Goal: Check status: Check status

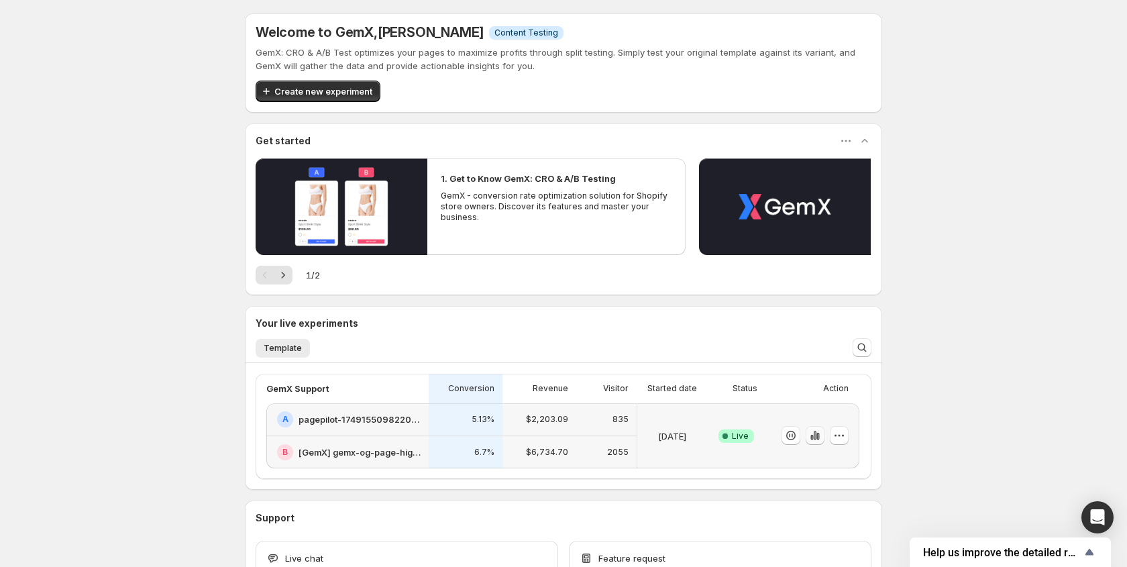
click at [823, 438] on button "button" at bounding box center [814, 435] width 19 height 19
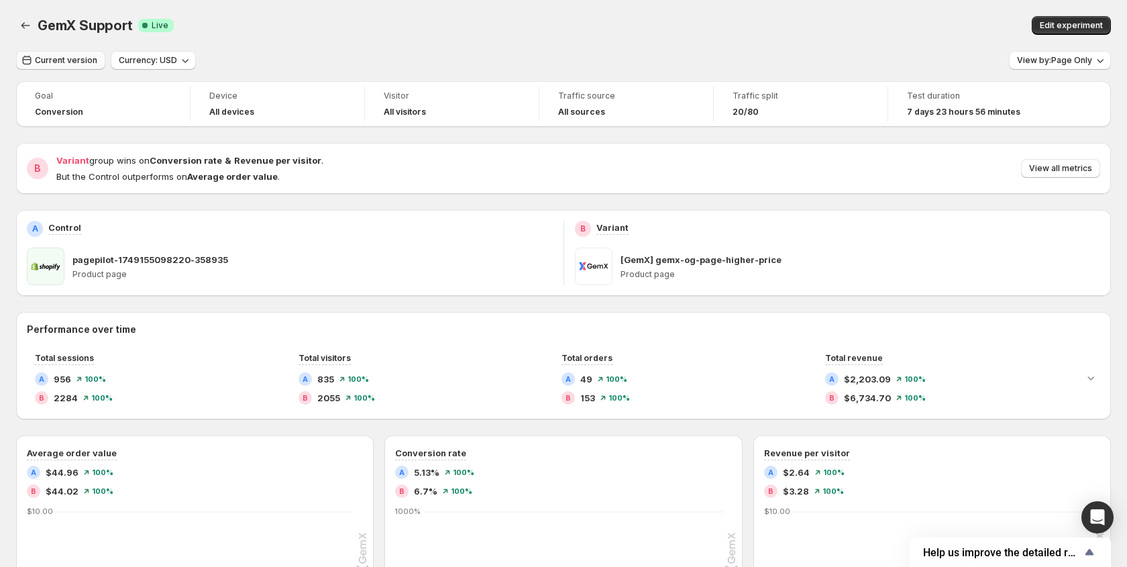
click at [64, 58] on span "Current version" at bounding box center [66, 60] width 62 height 11
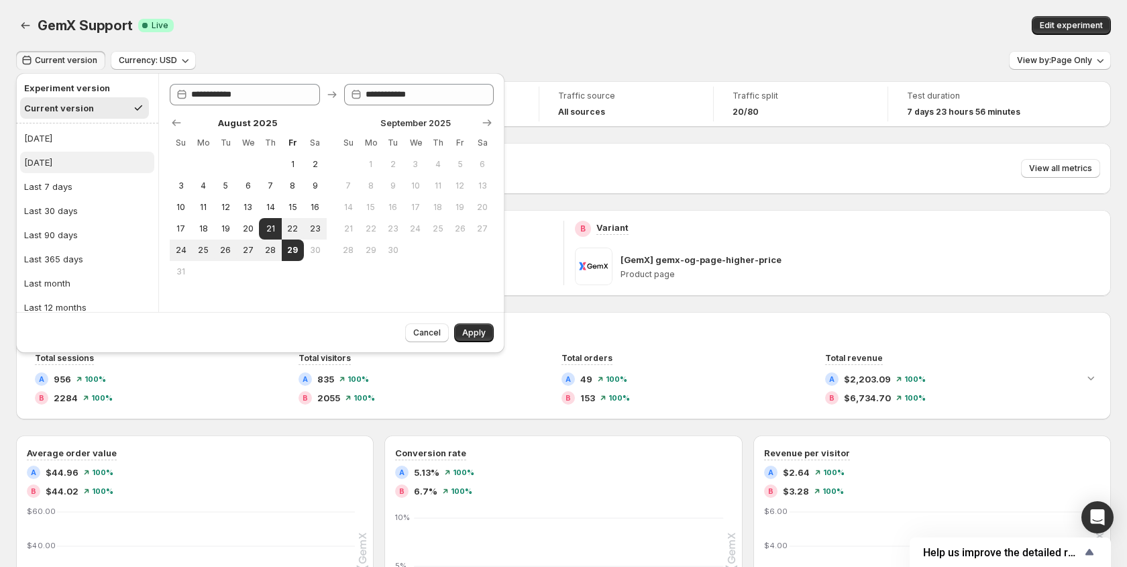
click at [49, 160] on div "[DATE]" at bounding box center [38, 162] width 28 height 13
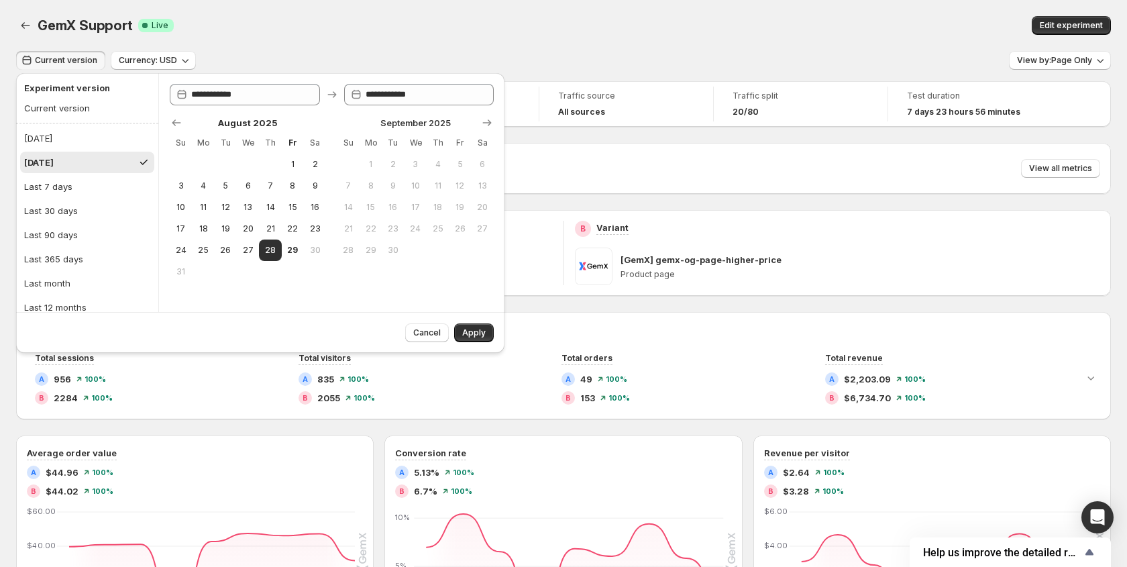
type input "**********"
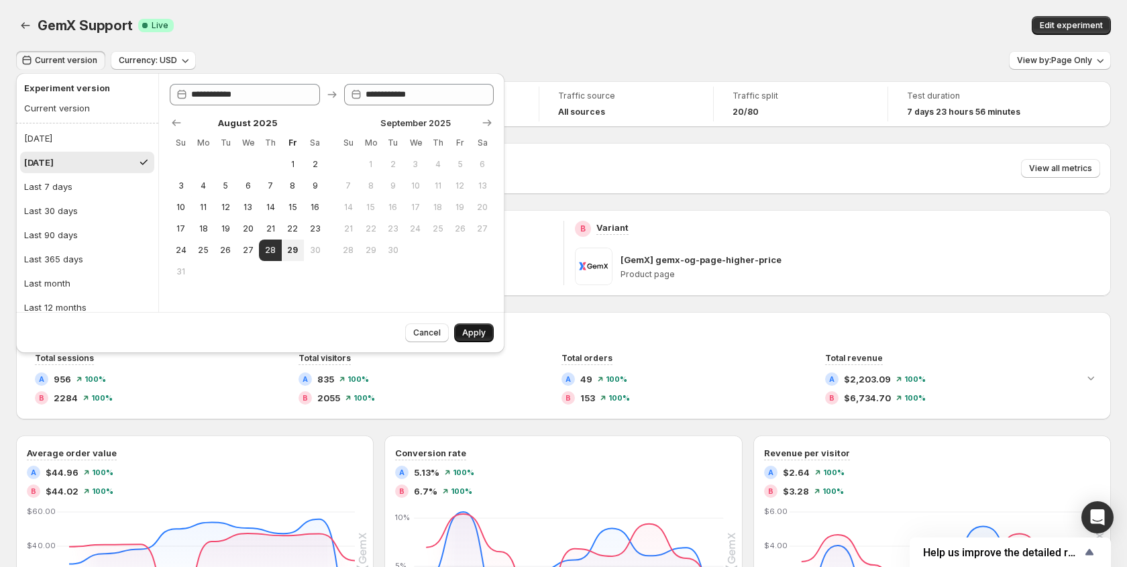
click at [468, 329] on span "Apply" at bounding box center [473, 332] width 23 height 11
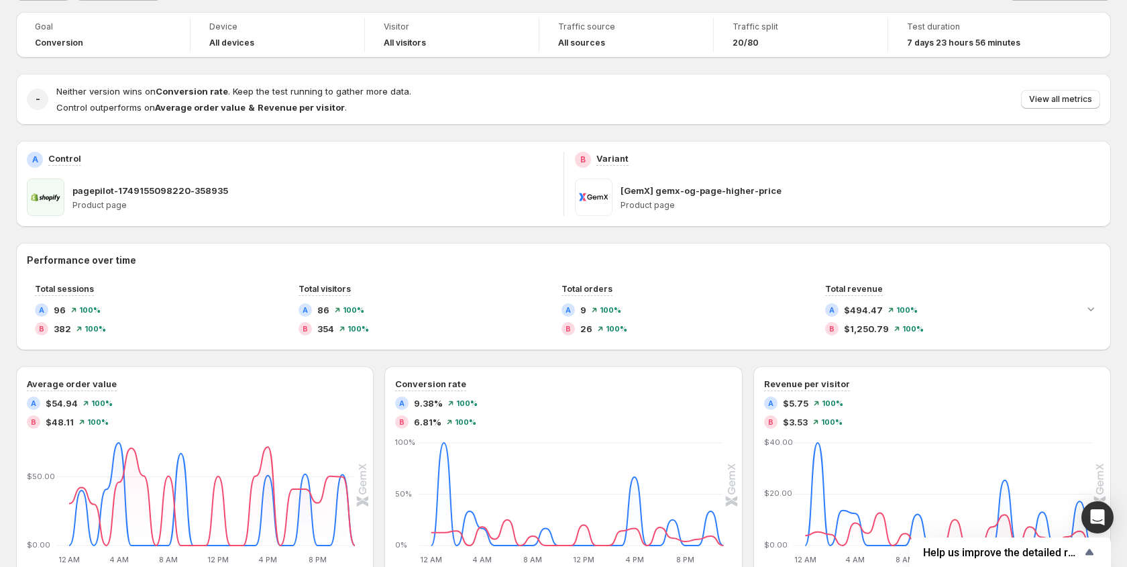
scroll to position [43, 0]
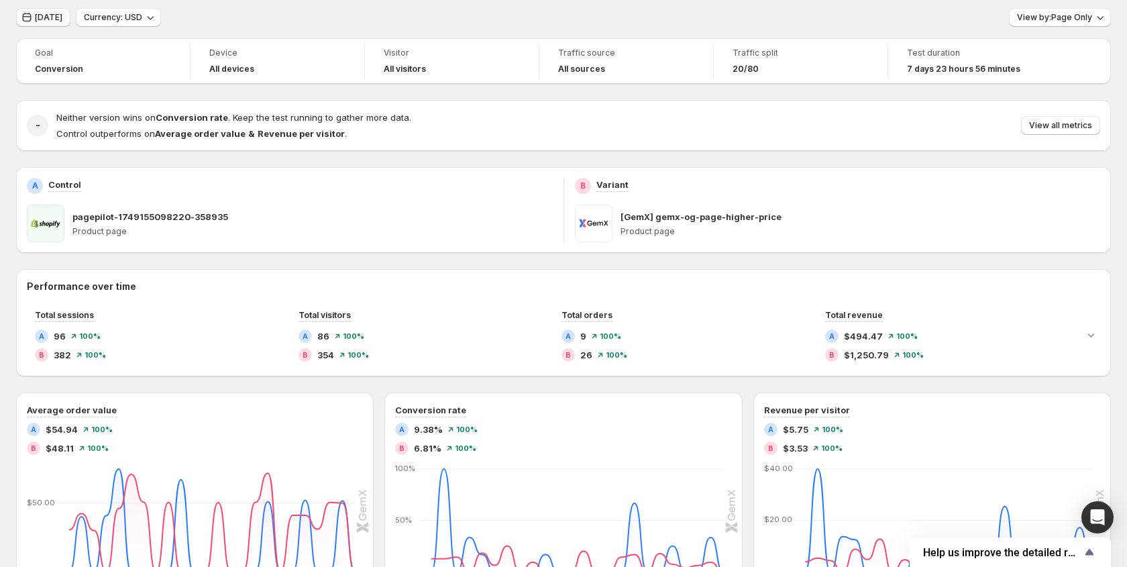
click at [63, 24] on button "[DATE]" at bounding box center [43, 17] width 54 height 19
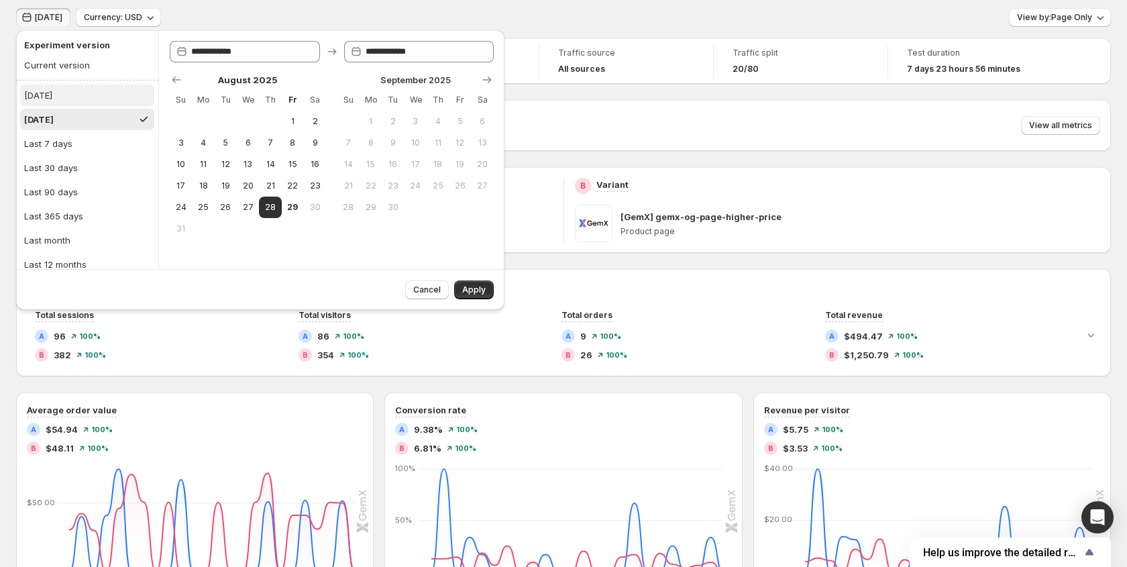
click at [44, 93] on div "[DATE]" at bounding box center [38, 95] width 28 height 13
type input "**********"
click at [463, 286] on span "Apply" at bounding box center [473, 289] width 23 height 11
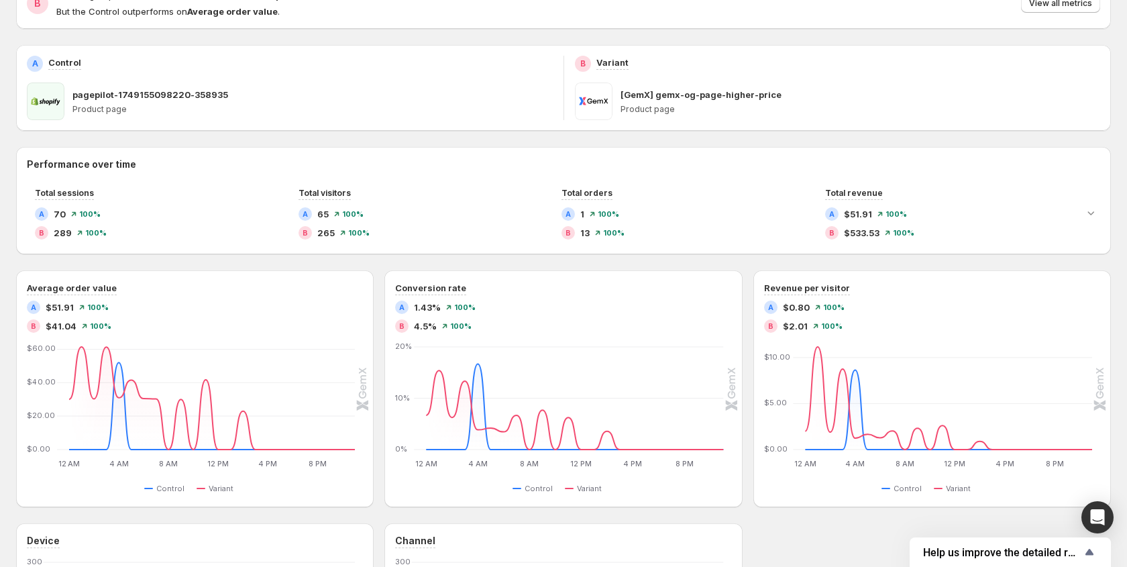
scroll to position [166, 0]
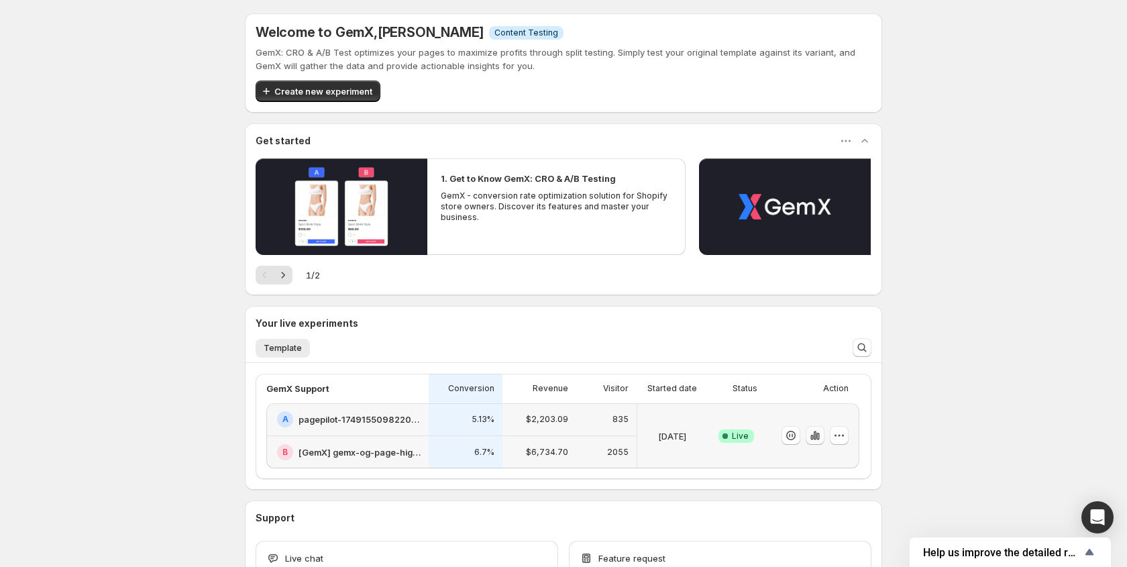
click at [819, 437] on icon "button" at bounding box center [814, 435] width 13 height 13
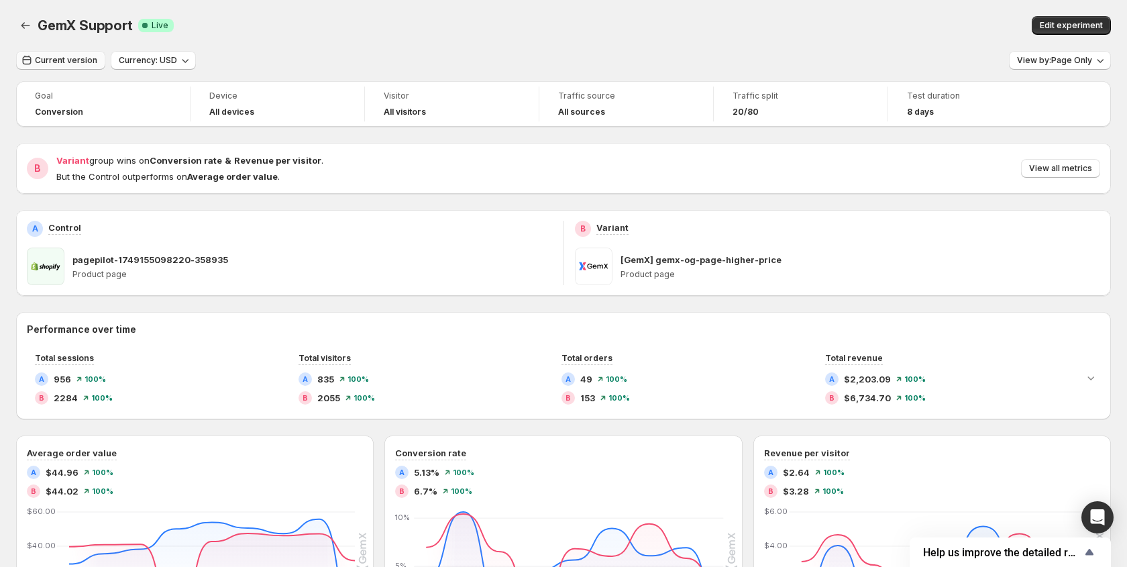
click at [80, 66] on button "Current version" at bounding box center [60, 60] width 89 height 19
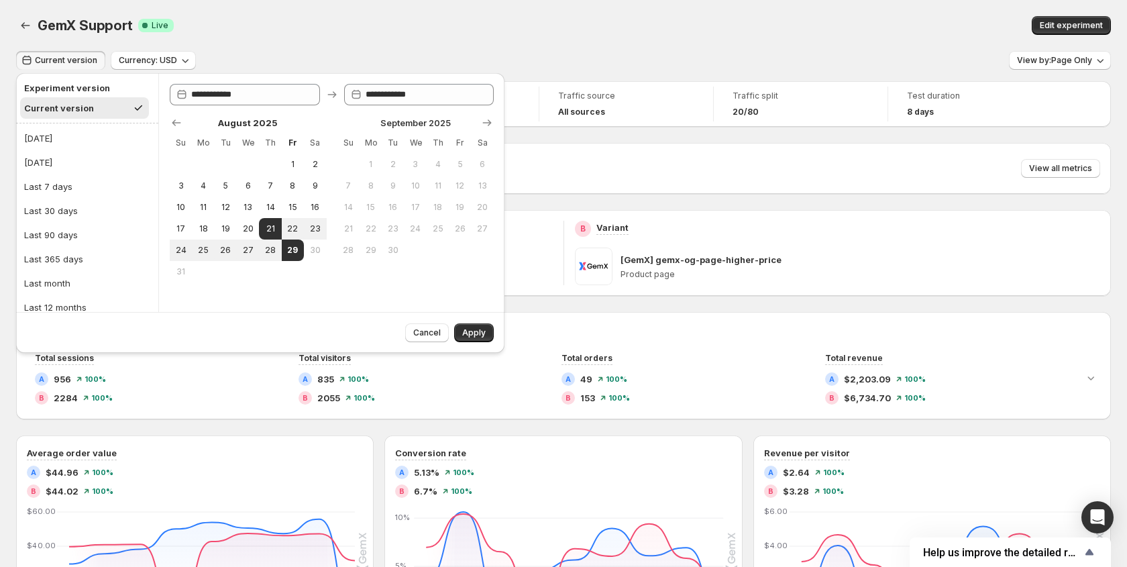
drag, startPoint x: 53, startPoint y: 162, endPoint x: 586, endPoint y: 324, distance: 557.3
click at [52, 162] on div "[DATE]" at bounding box center [38, 162] width 28 height 13
type input "**********"
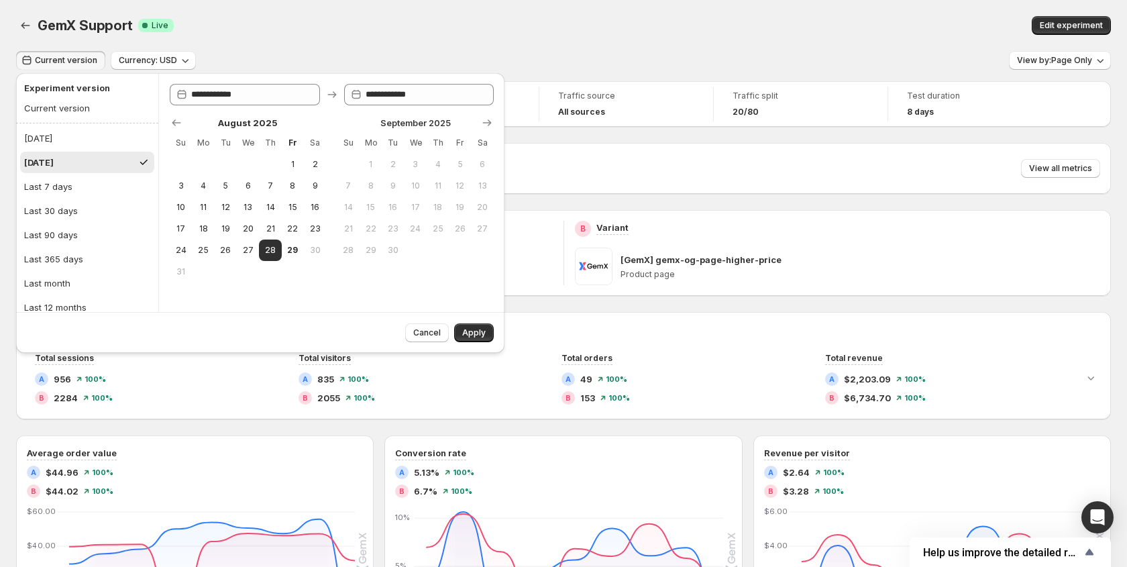
drag, startPoint x: 471, startPoint y: 333, endPoint x: 543, endPoint y: 53, distance: 289.3
click at [471, 331] on span "Apply" at bounding box center [473, 332] width 23 height 11
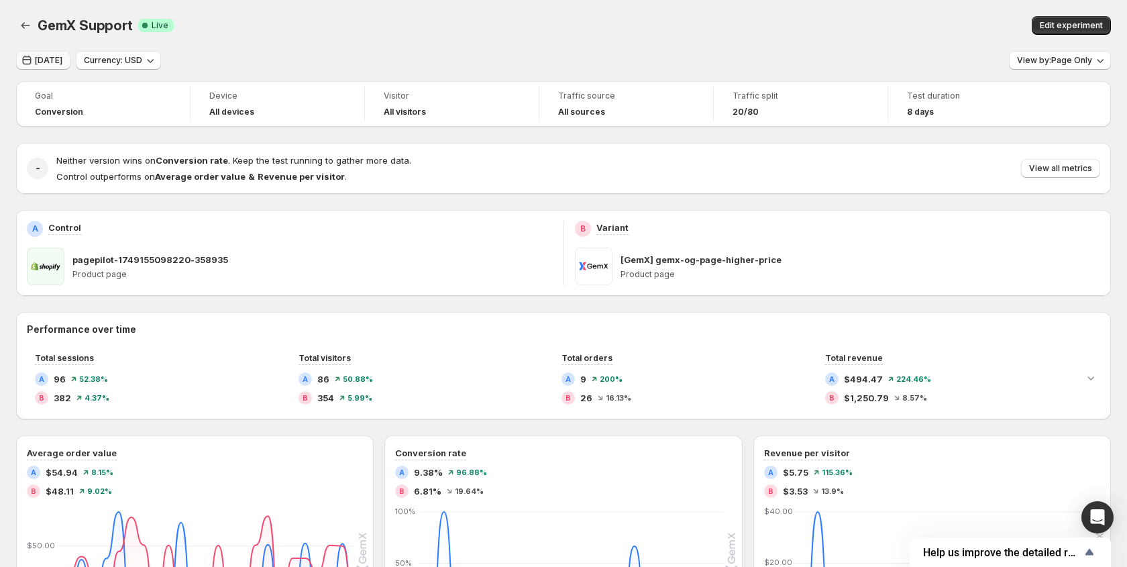
click at [54, 57] on span "[DATE]" at bounding box center [48, 60] width 27 height 11
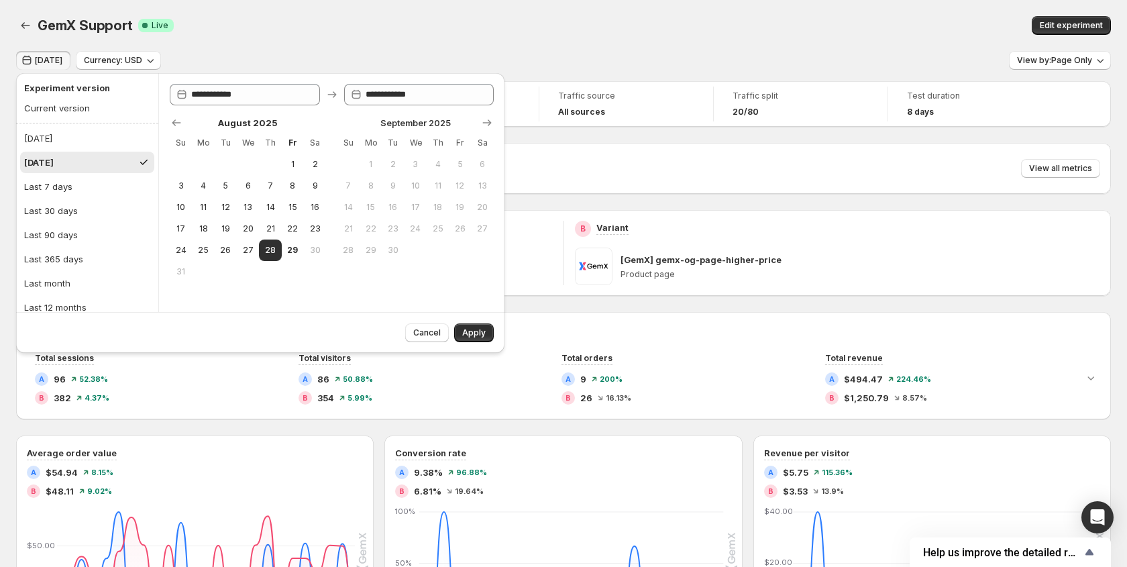
click at [53, 92] on h2 "Experiment version" at bounding box center [84, 87] width 121 height 13
drag, startPoint x: 46, startPoint y: 143, endPoint x: 116, endPoint y: 168, distance: 74.9
click at [46, 143] on div "[DATE]" at bounding box center [38, 137] width 28 height 13
type input "**********"
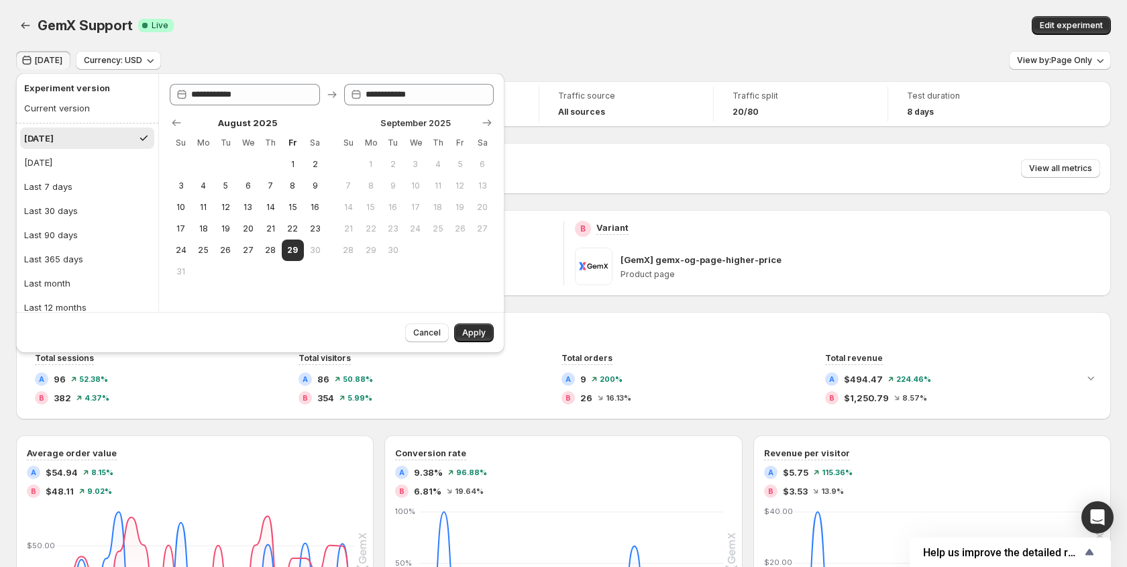
drag, startPoint x: 471, startPoint y: 331, endPoint x: 459, endPoint y: 325, distance: 14.1
click at [471, 331] on span "Apply" at bounding box center [473, 332] width 23 height 11
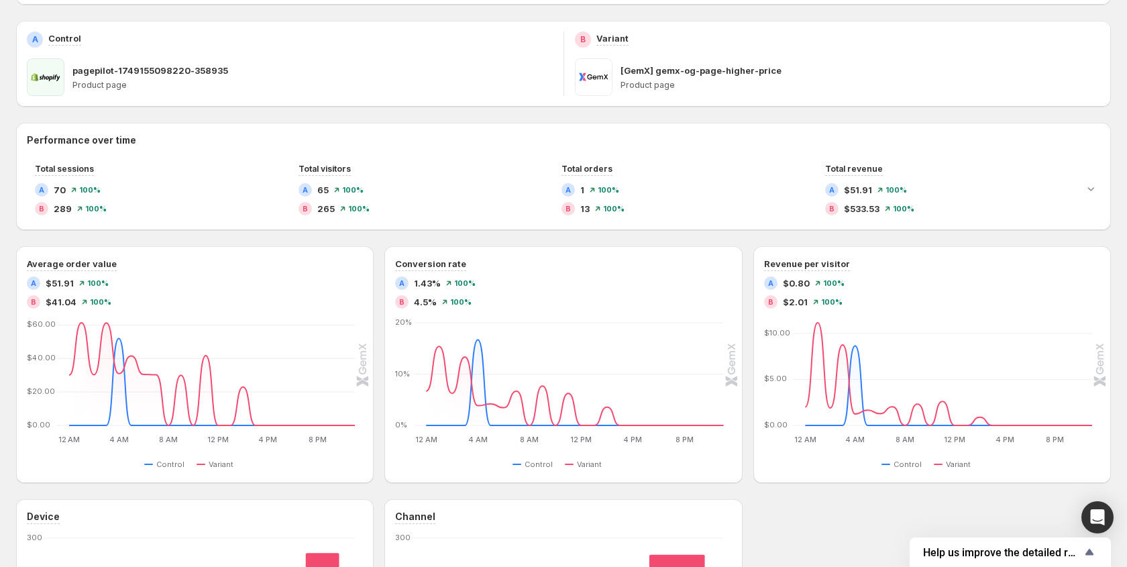
scroll to position [203, 0]
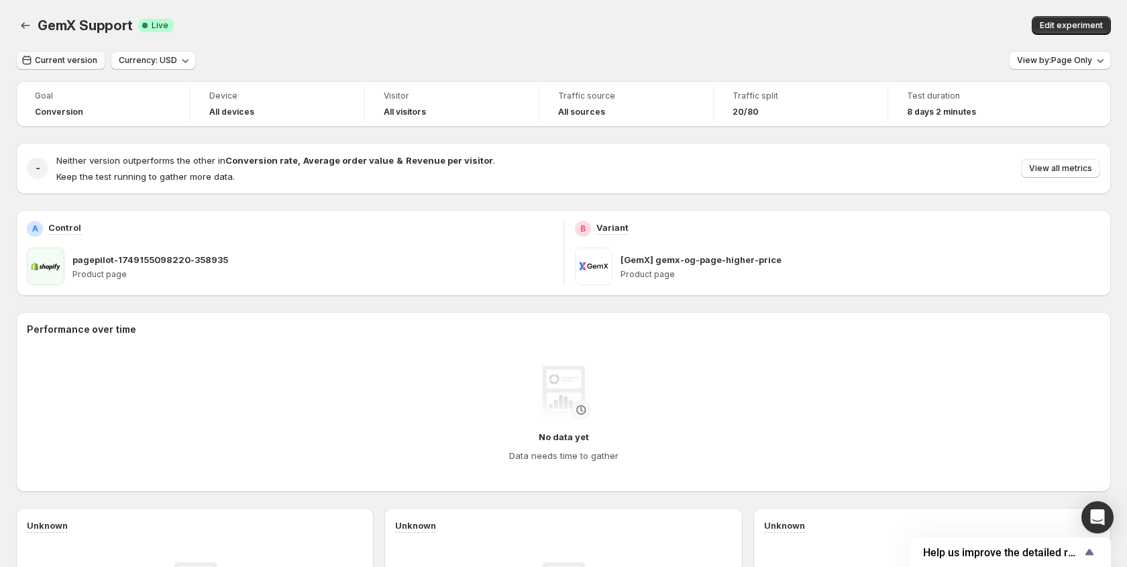
click at [66, 59] on span "Current version" at bounding box center [66, 60] width 62 height 11
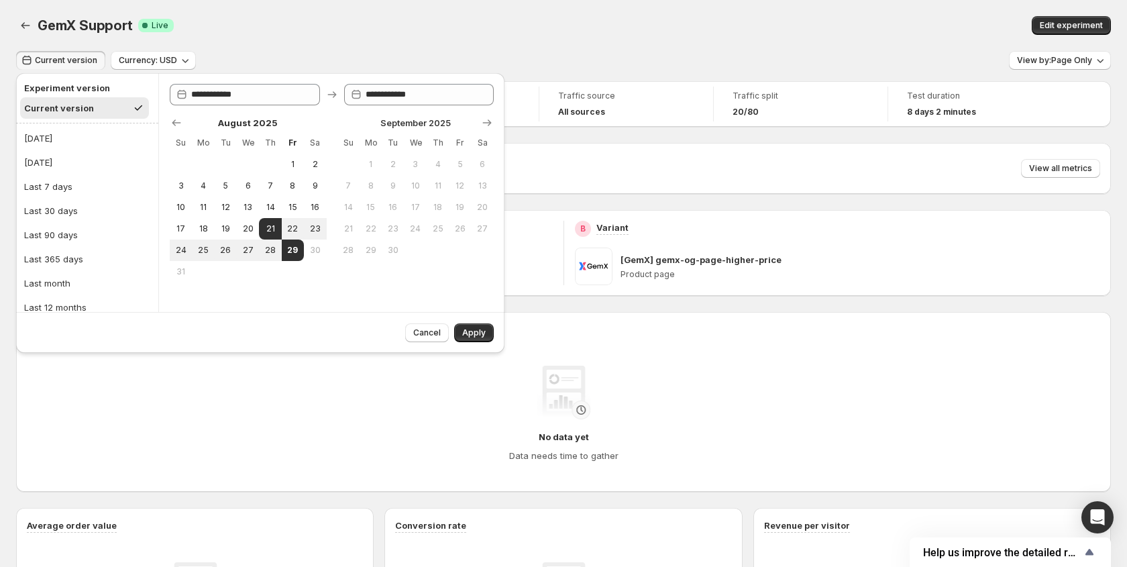
drag, startPoint x: 48, startPoint y: 130, endPoint x: 153, endPoint y: 197, distance: 124.8
click at [48, 130] on button "[DATE]" at bounding box center [87, 137] width 134 height 21
type input "**********"
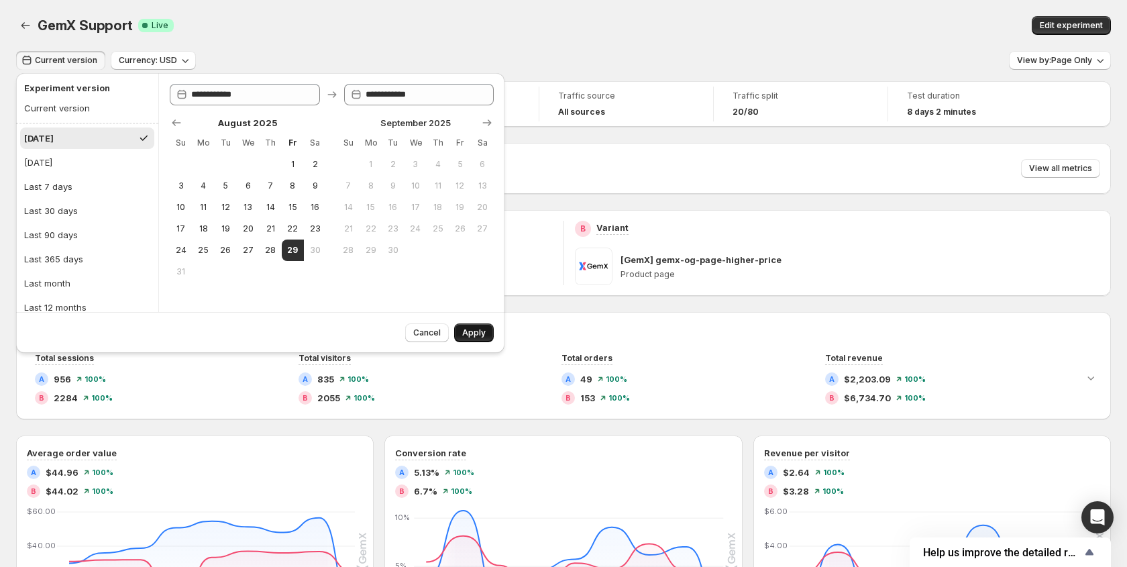
click at [480, 327] on span "Apply" at bounding box center [473, 332] width 23 height 11
